Goal: Information Seeking & Learning: Learn about a topic

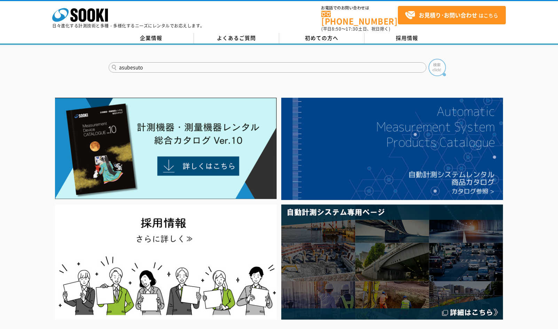
type input "asubesuto"
click at [439, 59] on img at bounding box center [436, 67] width 17 height 17
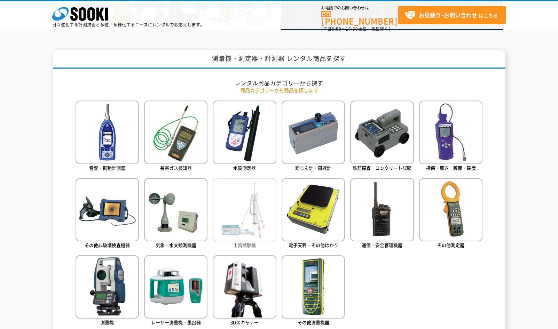
scroll to position [278, 0]
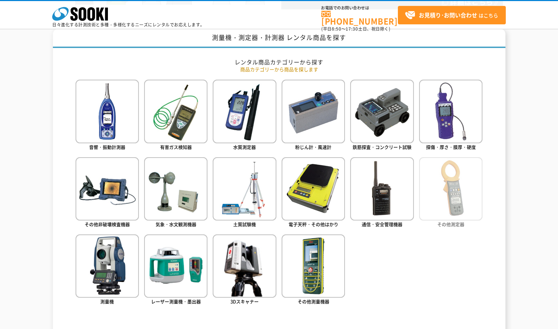
click at [454, 211] on img at bounding box center [450, 188] width 63 height 63
